Goal: Transaction & Acquisition: Obtain resource

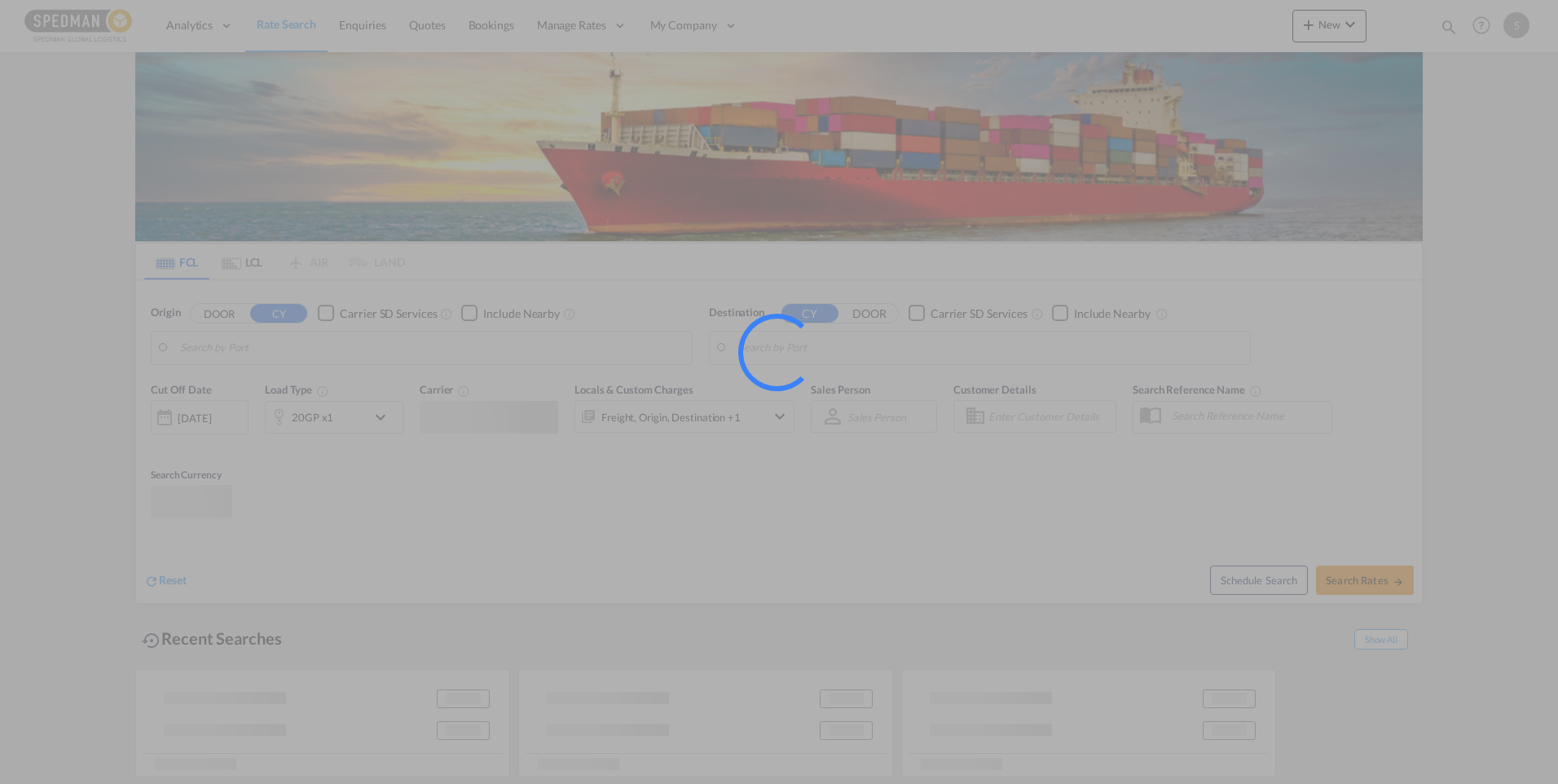
type input "[GEOGRAPHIC_DATA] ([GEOGRAPHIC_DATA]), [GEOGRAPHIC_DATA]"
type input "Coega, ZAZBA"
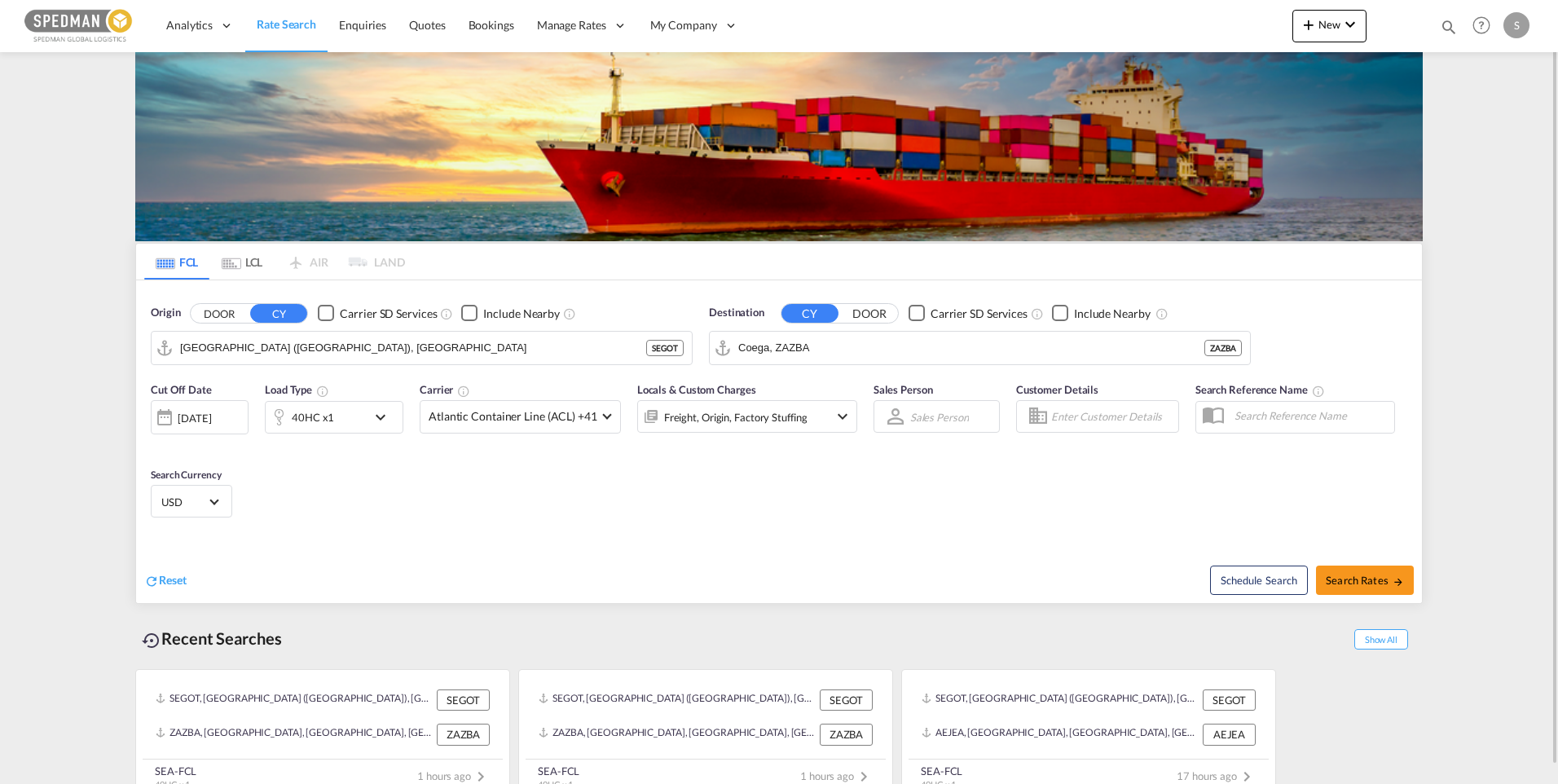
click at [386, 421] on md-icon "icon-chevron-down" at bounding box center [384, 417] width 28 height 20
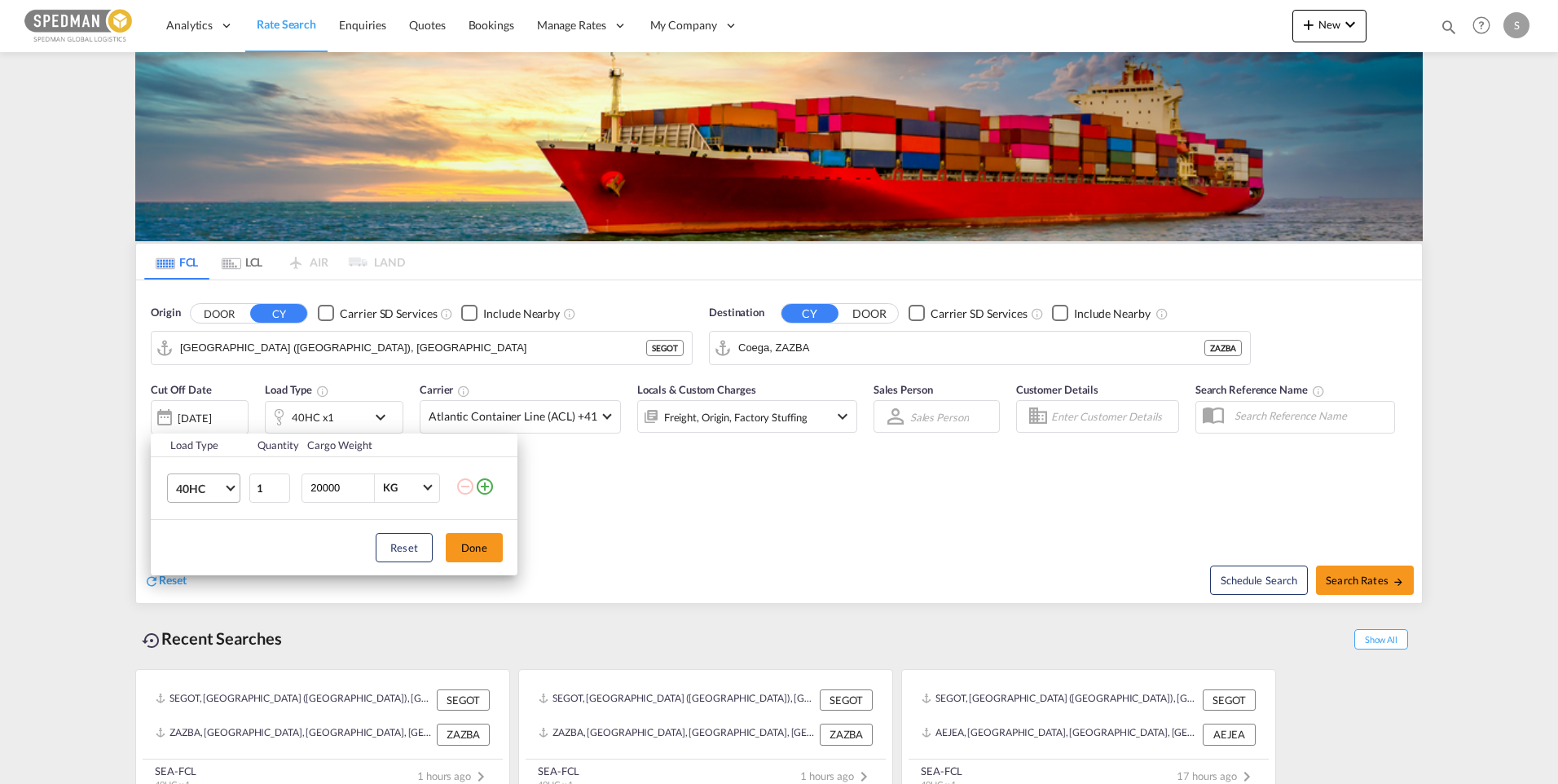
click at [229, 491] on md-select-value "40HC" at bounding box center [206, 488] width 65 height 28
click at [216, 413] on md-option "20GP" at bounding box center [218, 409] width 111 height 39
click at [463, 549] on button "Done" at bounding box center [474, 548] width 57 height 29
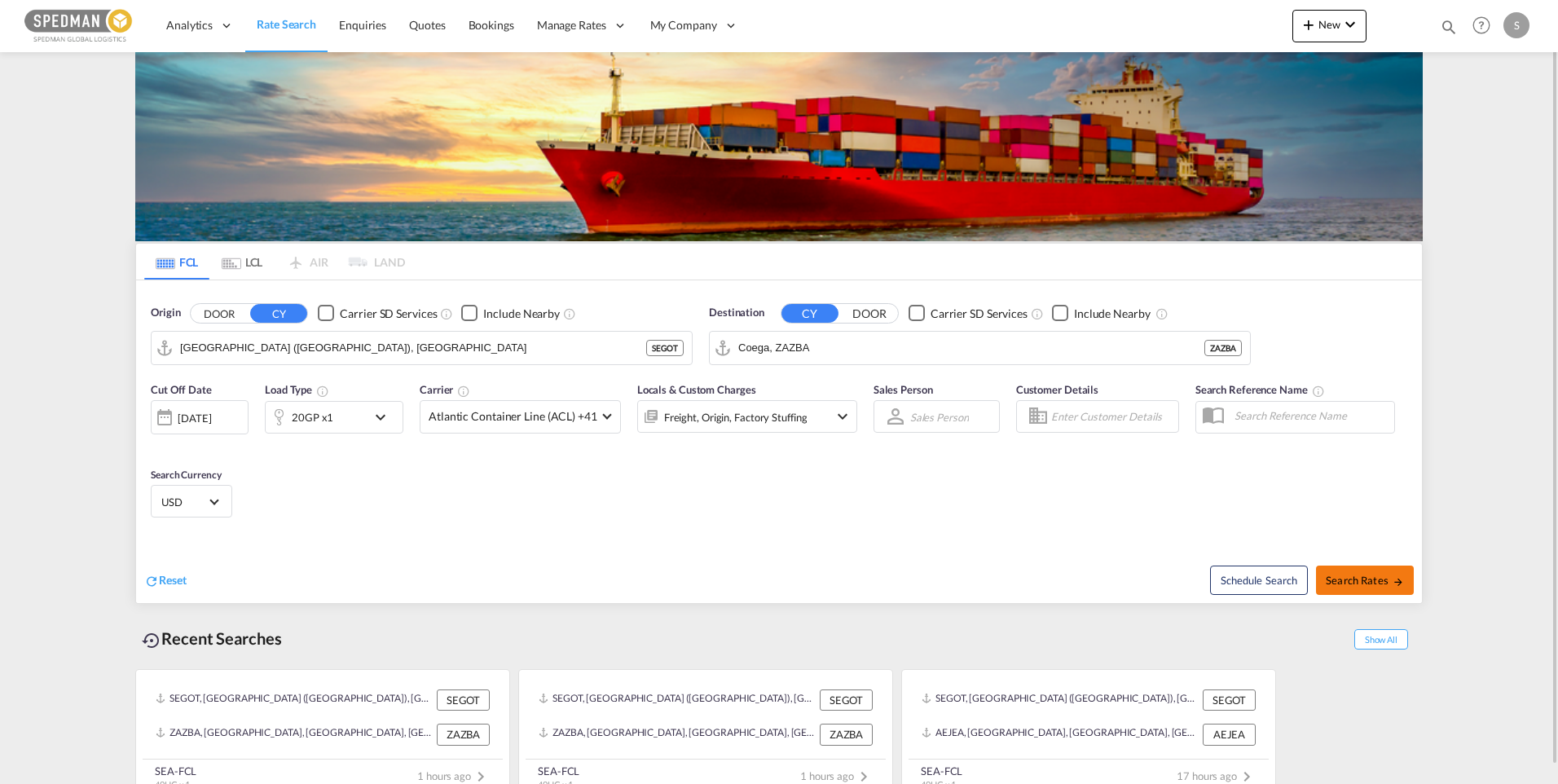
click at [1370, 576] on span "Search Rates" at bounding box center [1364, 580] width 78 height 13
type input "SEGOT to ZAZBA / [DATE]"
